Goal: Task Accomplishment & Management: Manage account settings

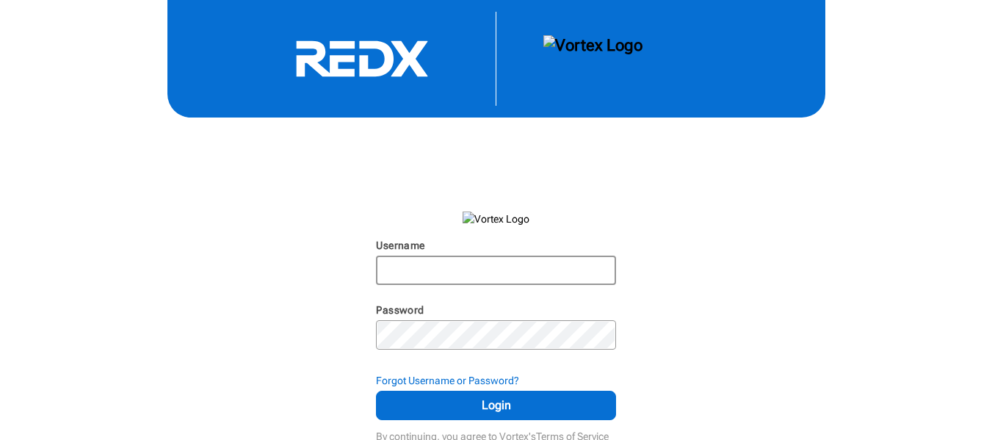
click at [491, 277] on input "Username" at bounding box center [495, 270] width 236 height 26
type input "sainfortg"
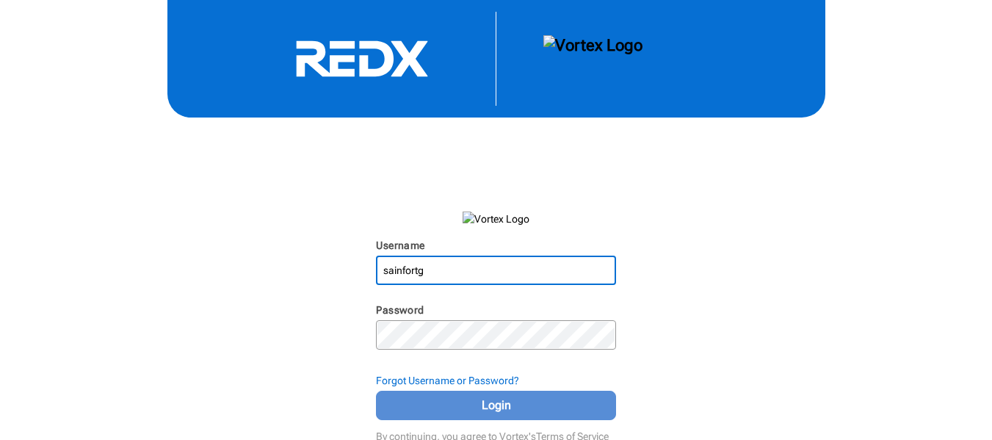
click at [558, 402] on span "Login" at bounding box center [495, 406] width 203 height 18
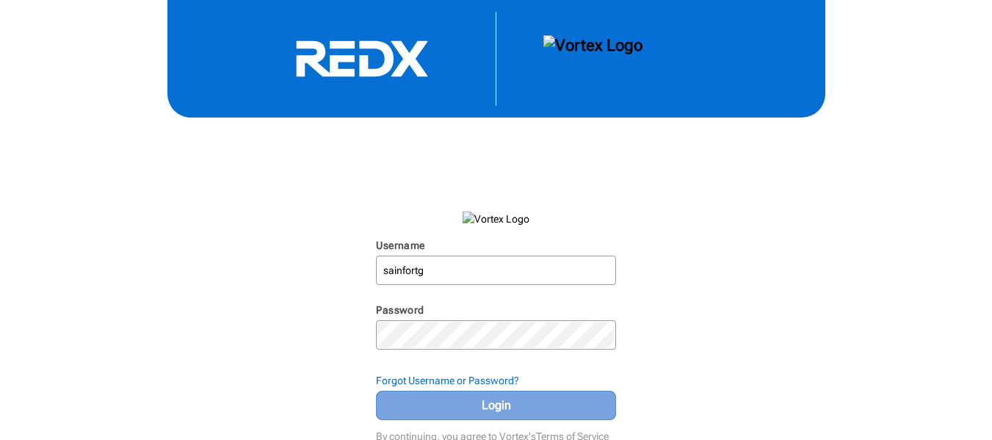
click at [542, 401] on span "Login" at bounding box center [495, 406] width 203 height 18
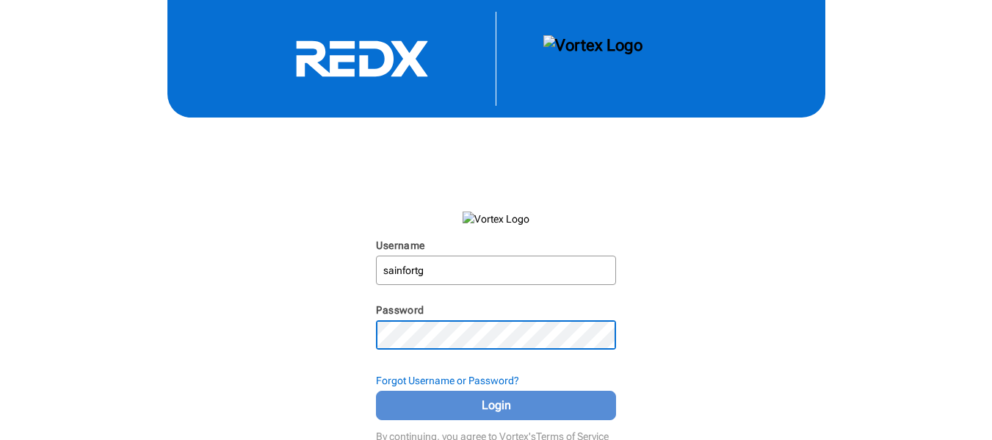
click at [507, 407] on span "Login" at bounding box center [495, 406] width 203 height 18
click at [552, 403] on span "Login" at bounding box center [495, 406] width 203 height 18
